Goal: Information Seeking & Learning: Learn about a topic

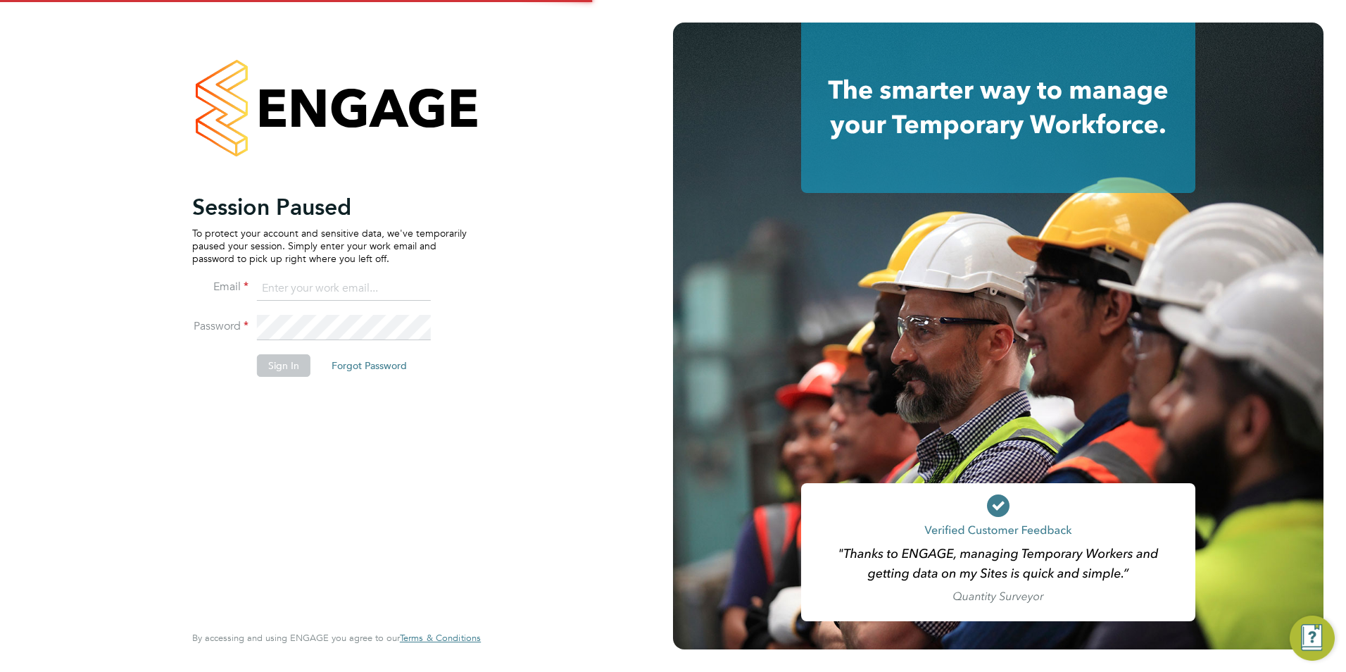
type input "[PERSON_NAME][EMAIL_ADDRESS][DOMAIN_NAME]"
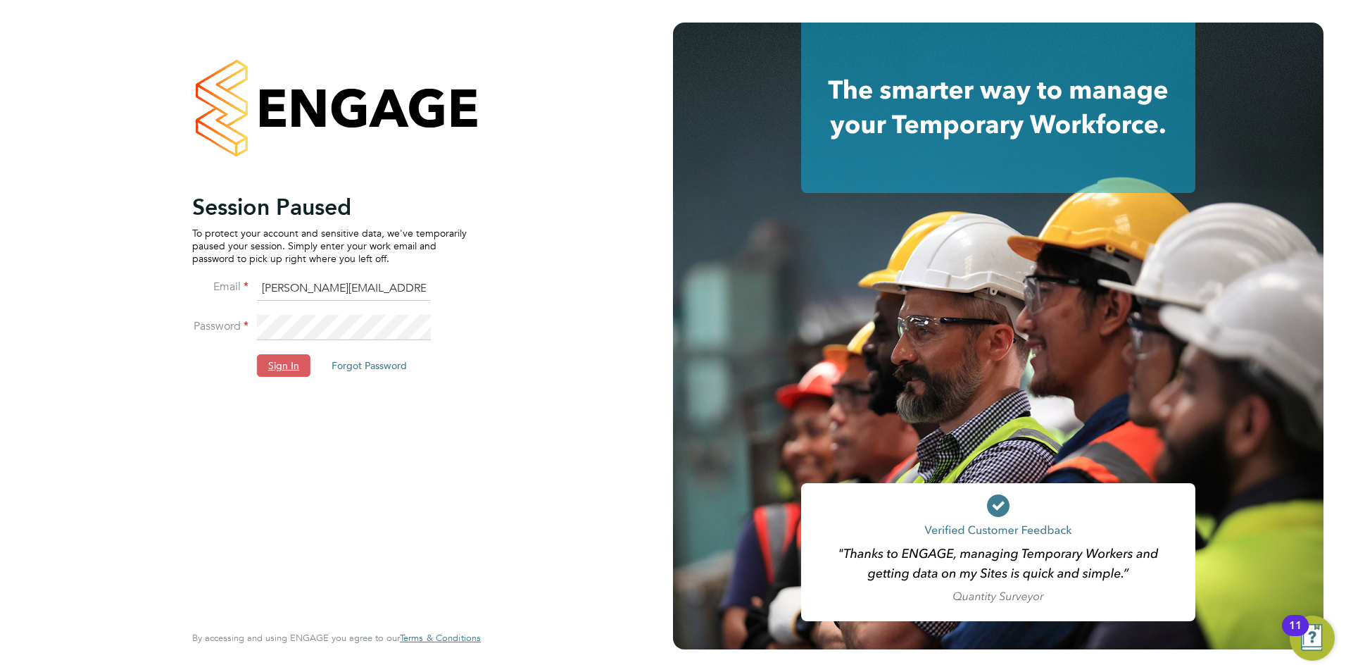
click at [293, 372] on button "Sign In" at bounding box center [284, 365] width 54 height 23
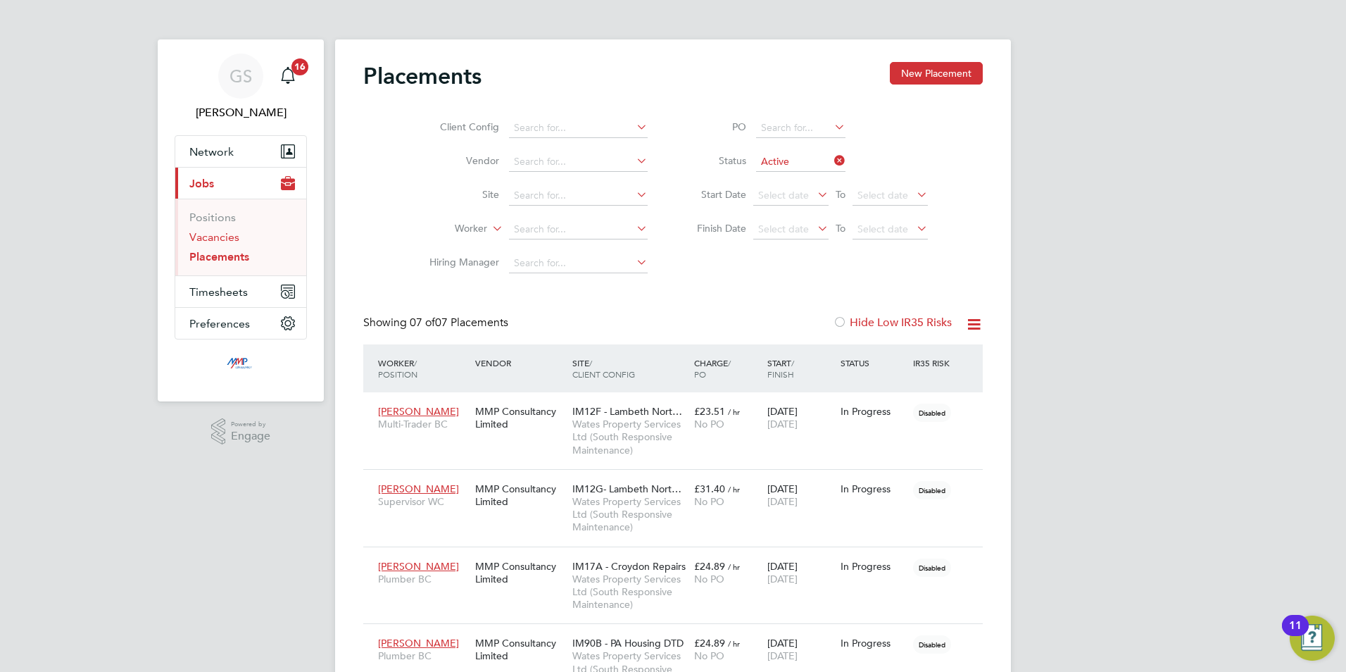
click at [233, 232] on link "Vacancies" at bounding box center [214, 236] width 50 height 13
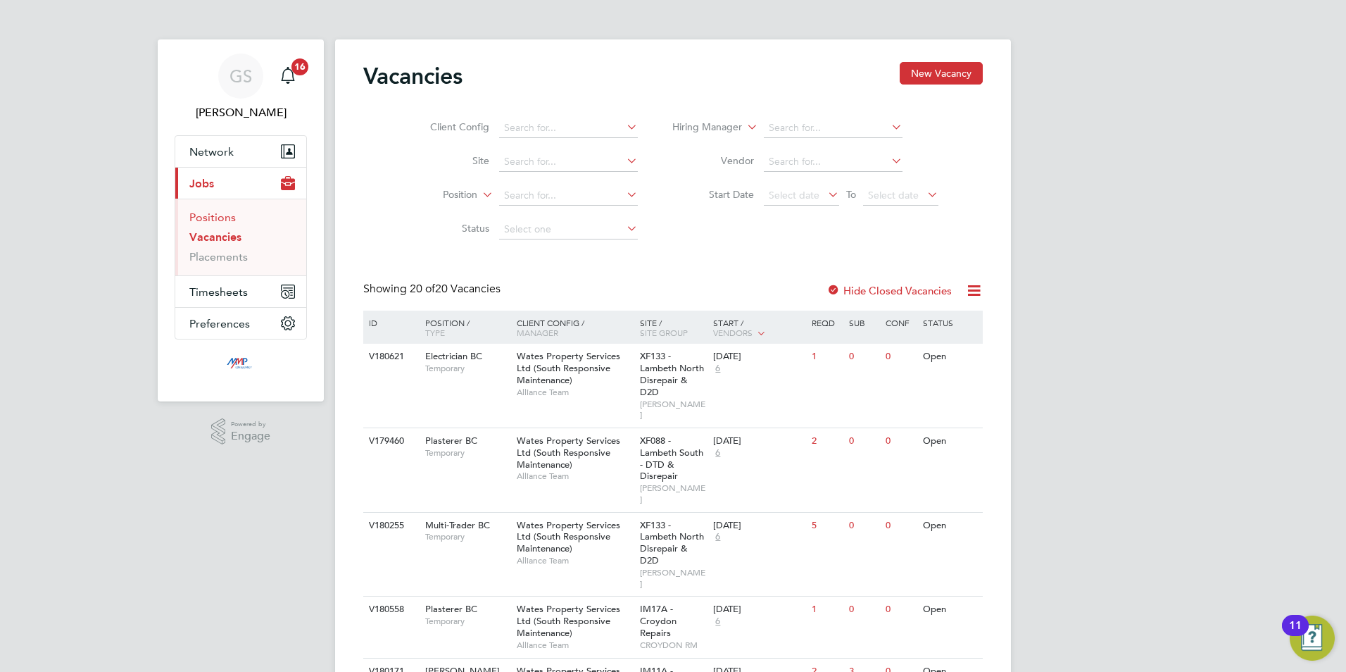
click at [218, 213] on link "Positions" at bounding box center [212, 217] width 46 height 13
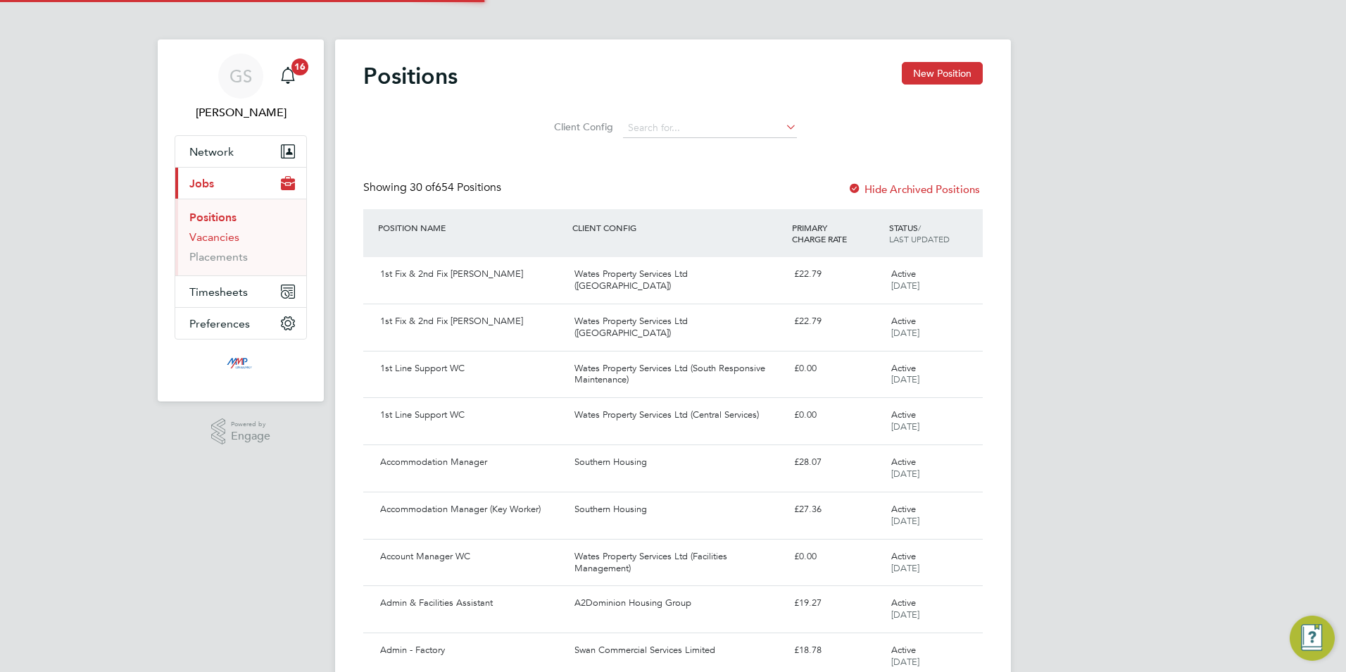
click at [220, 240] on link "Vacancies" at bounding box center [214, 236] width 50 height 13
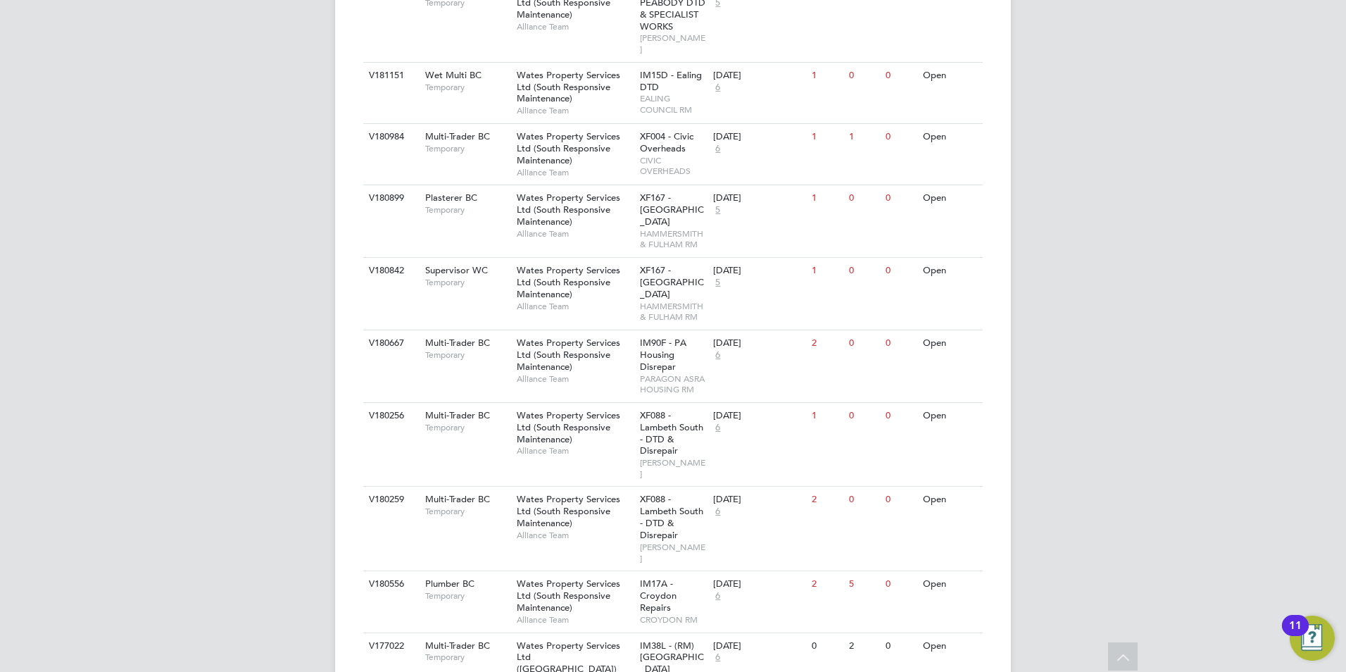
scroll to position [1237, 0]
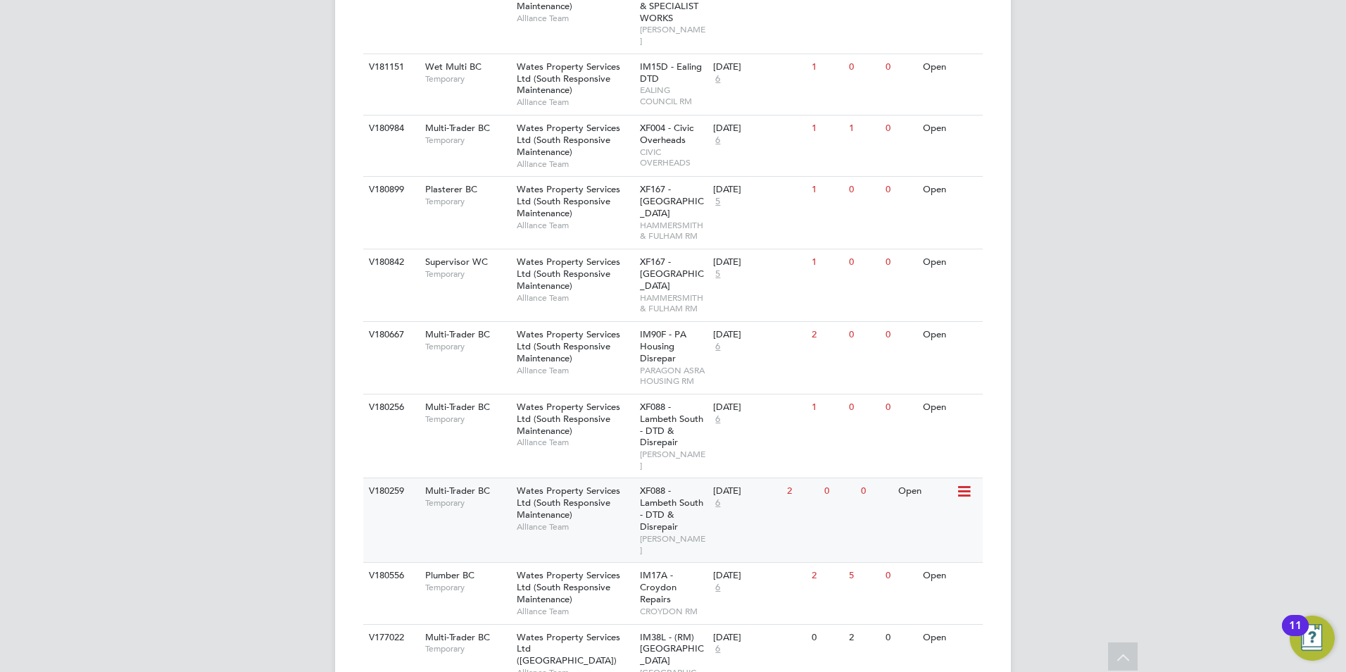
click at [636, 478] on div "XF088 - Lambeth South - DTD & Disrepair LAMBETH RM" at bounding box center [673, 520] width 74 height 84
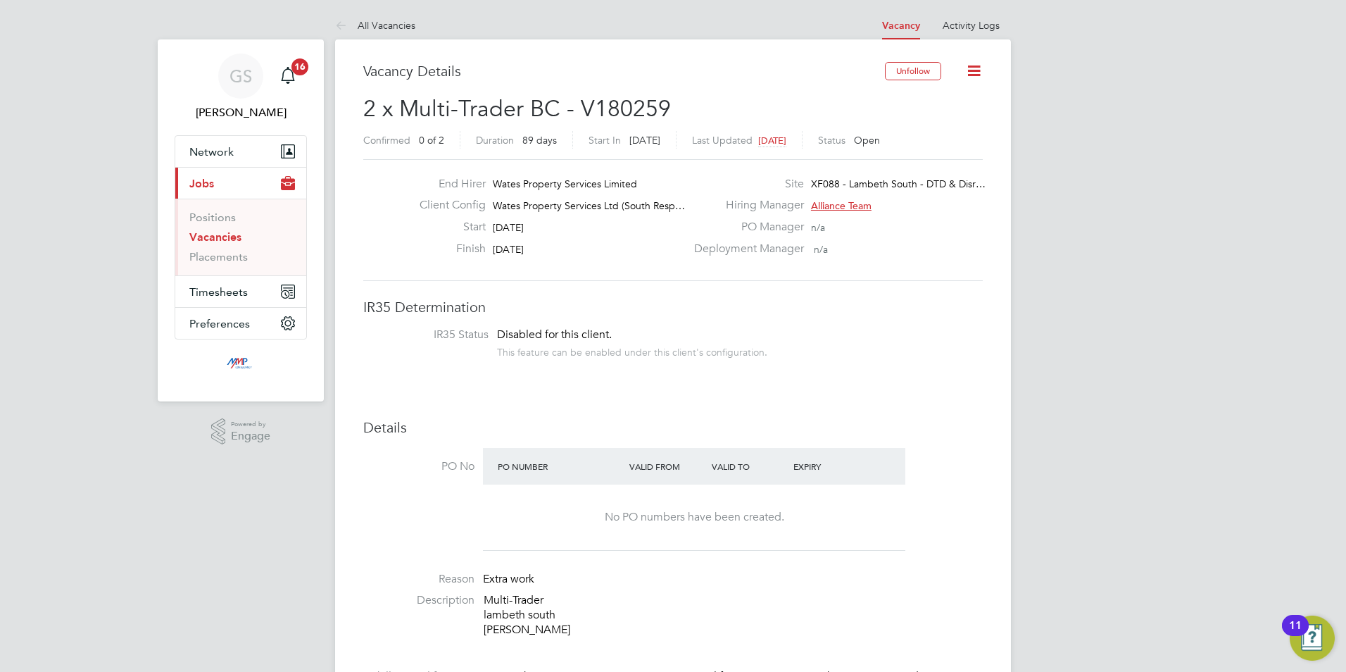
click at [223, 237] on link "Vacancies" at bounding box center [215, 236] width 52 height 13
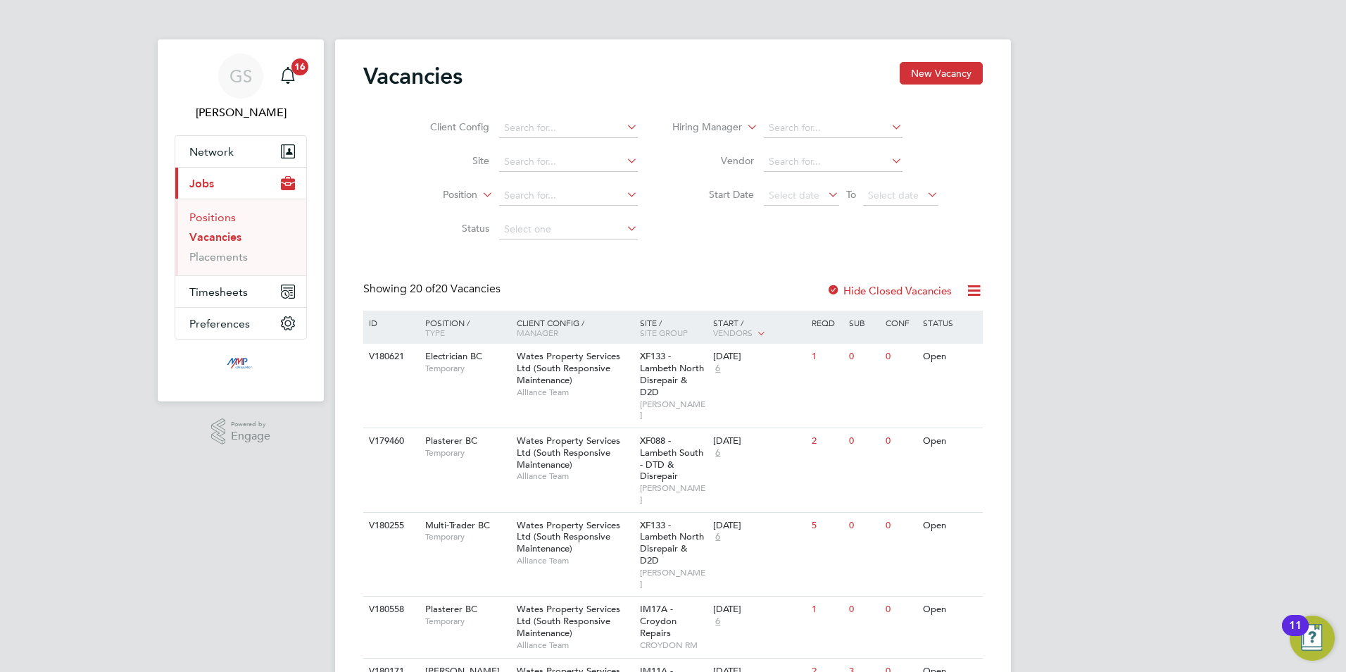
click at [219, 220] on link "Positions" at bounding box center [212, 217] width 46 height 13
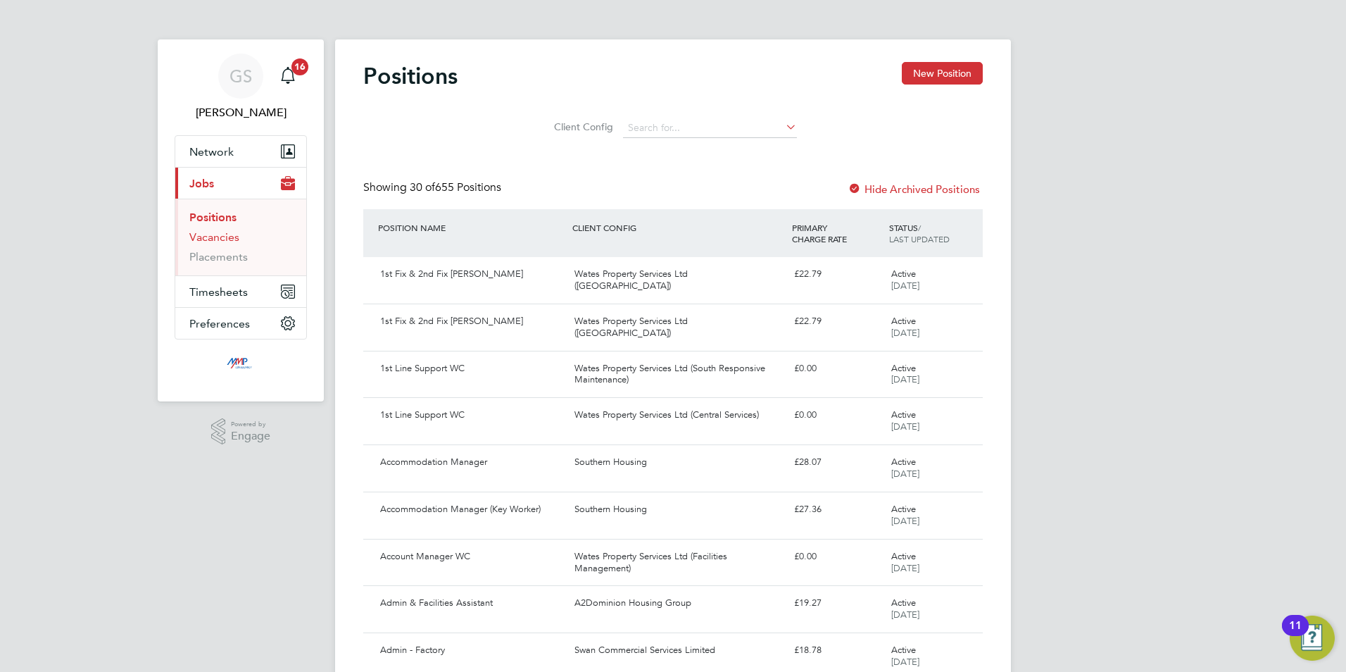
click at [221, 232] on link "Vacancies" at bounding box center [214, 236] width 50 height 13
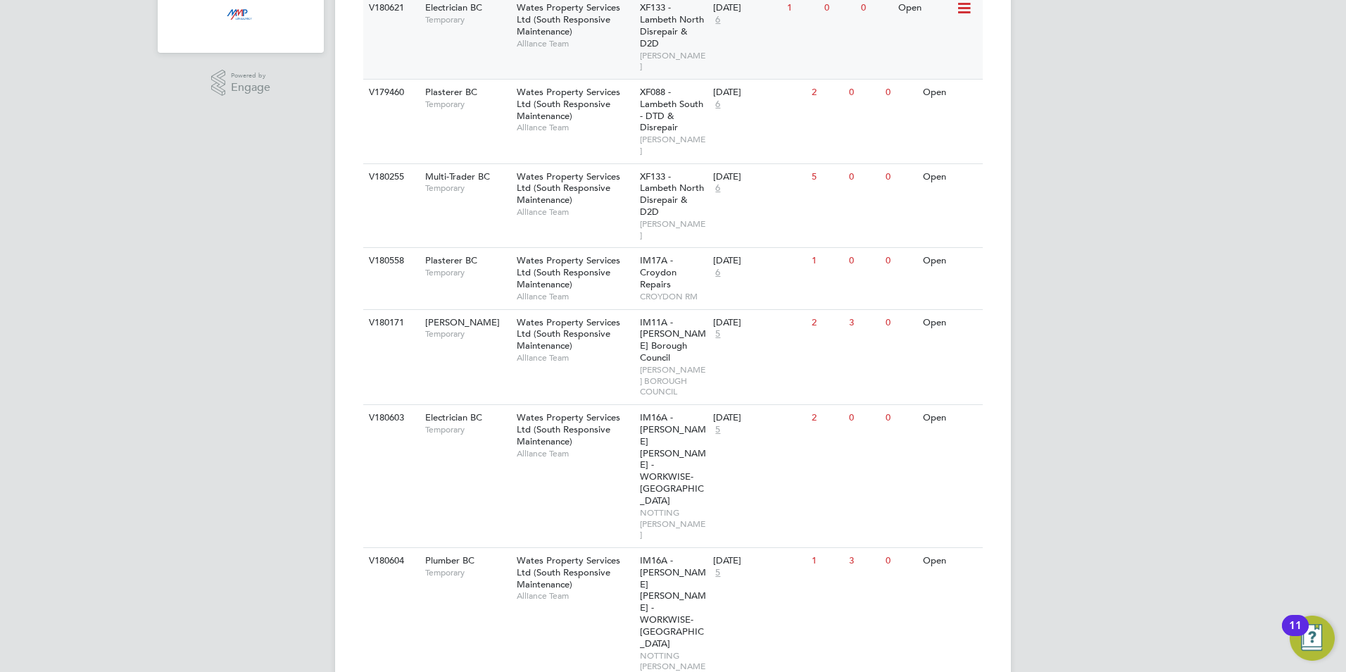
scroll to position [352, 0]
